Goal: Task Accomplishment & Management: Complete application form

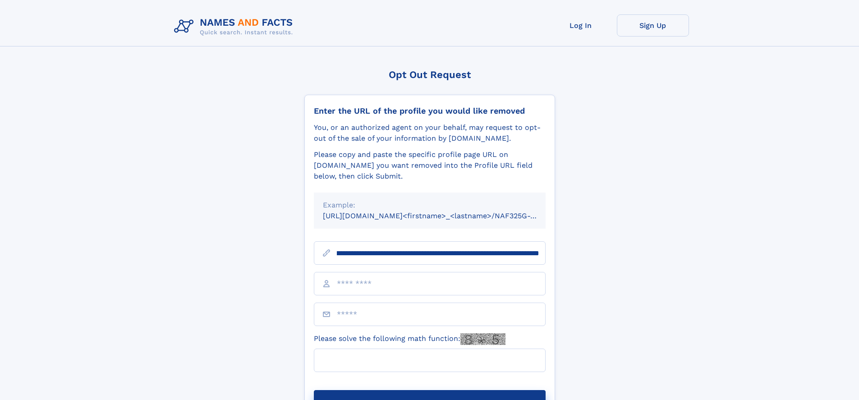
scroll to position [0, 118]
type input "**********"
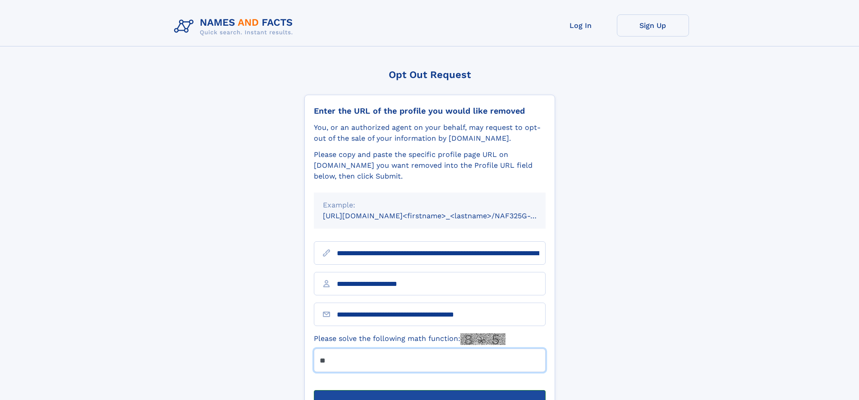
type input "**"
click at [429, 390] on button "Submit Opt Out Request" at bounding box center [430, 404] width 232 height 29
